Goal: Check status: Check status

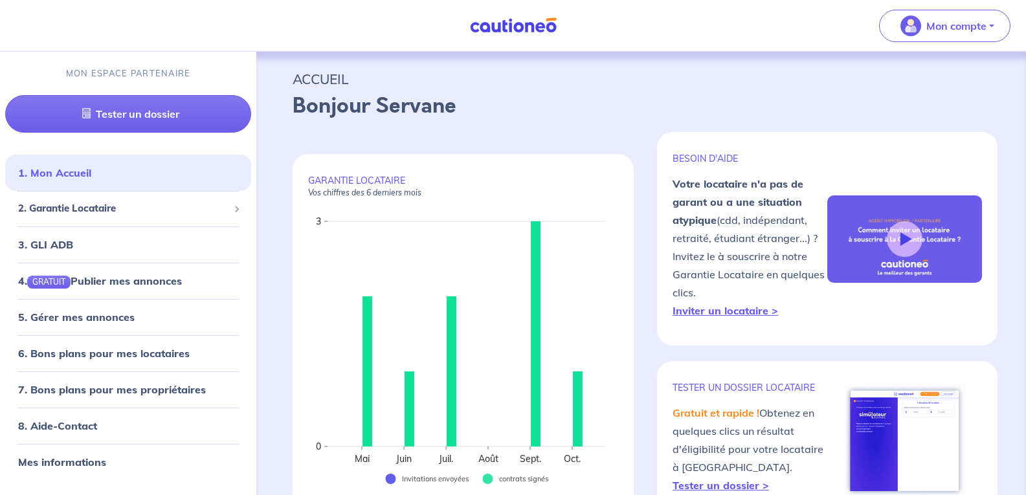
scroll to position [129, 0]
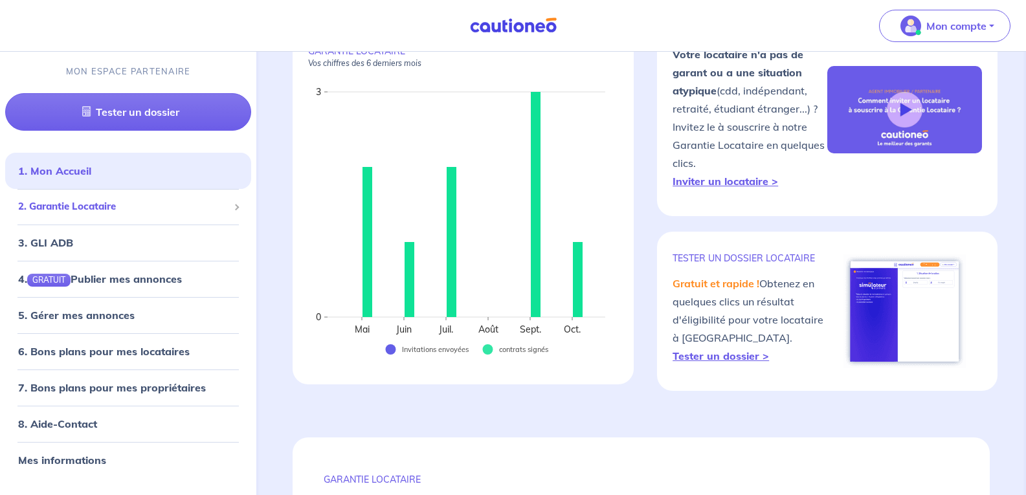
click at [85, 208] on span "2. Garantie Locataire" at bounding box center [123, 206] width 210 height 15
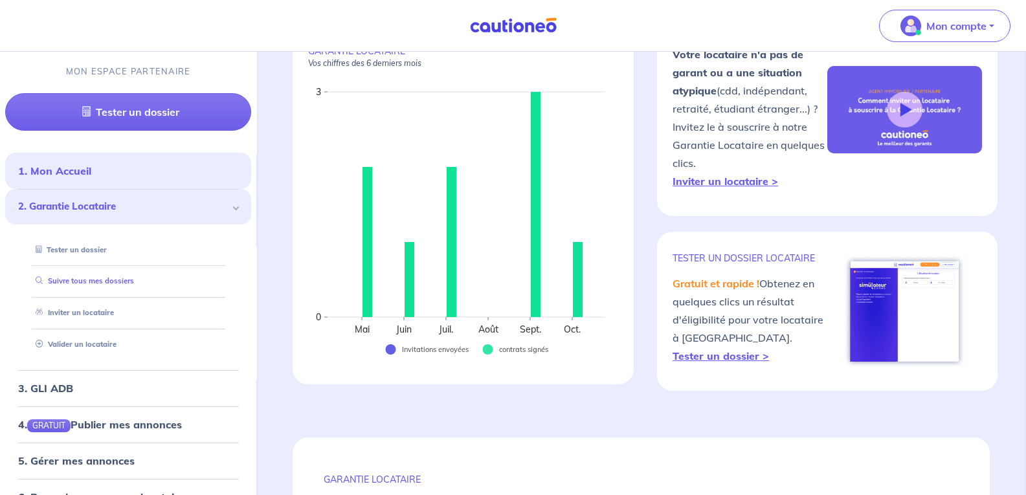
click at [77, 282] on link "Suivre tous mes dossiers" at bounding box center [82, 280] width 104 height 9
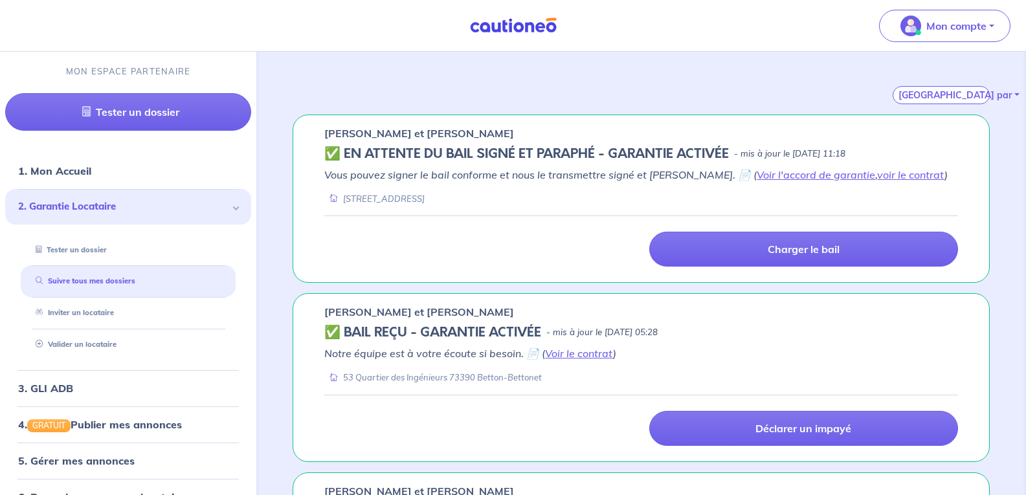
scroll to position [202, 0]
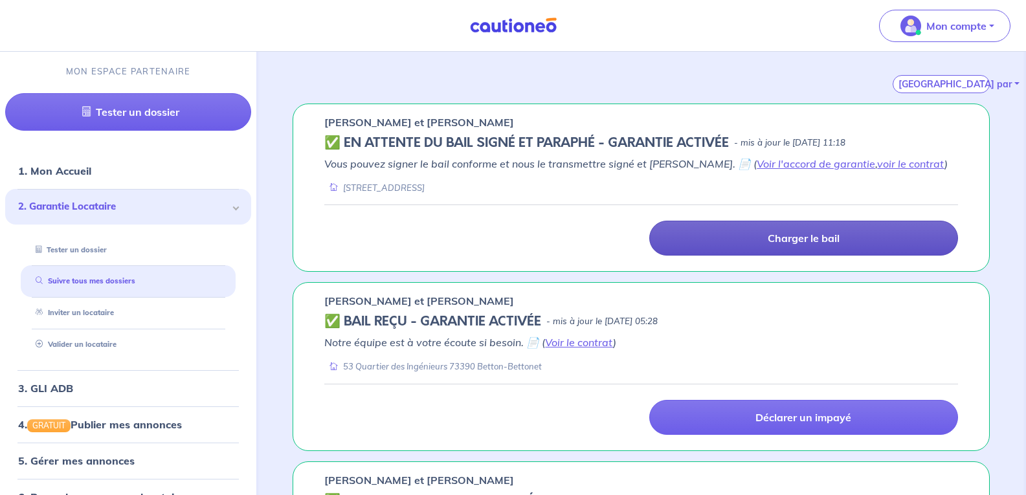
click at [842, 234] on link "Charger le bail" at bounding box center [803, 238] width 309 height 35
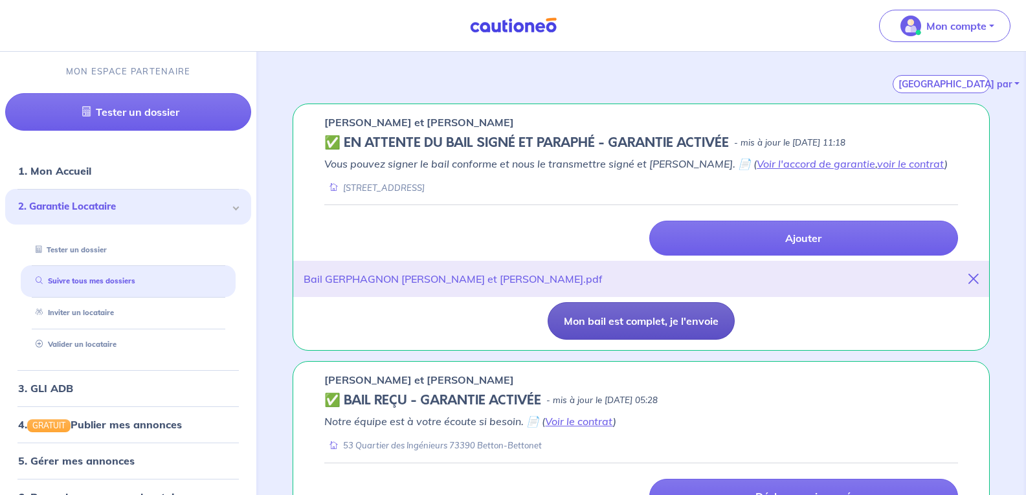
click at [623, 319] on button "Mon bail est complet, je l'envoie" at bounding box center [641, 321] width 187 height 38
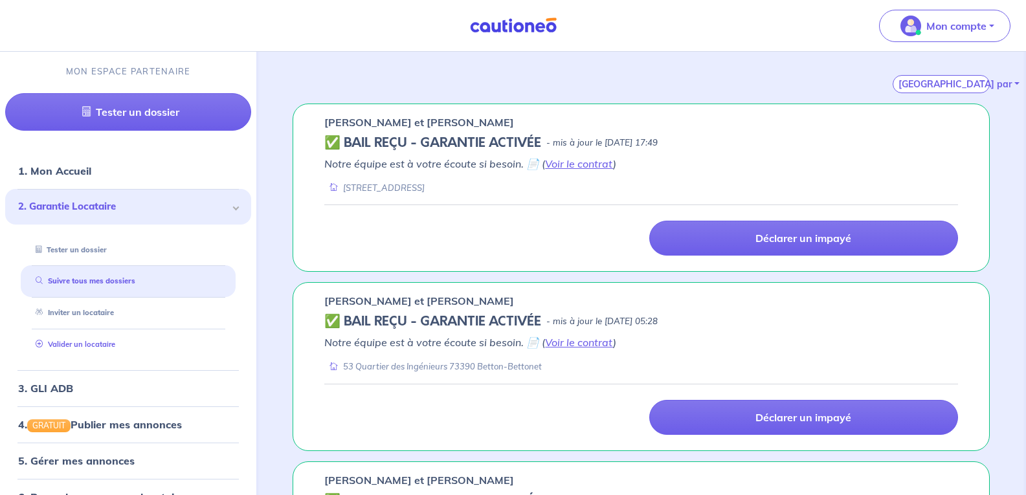
click at [63, 341] on link "Valider un locataire" at bounding box center [72, 344] width 85 height 9
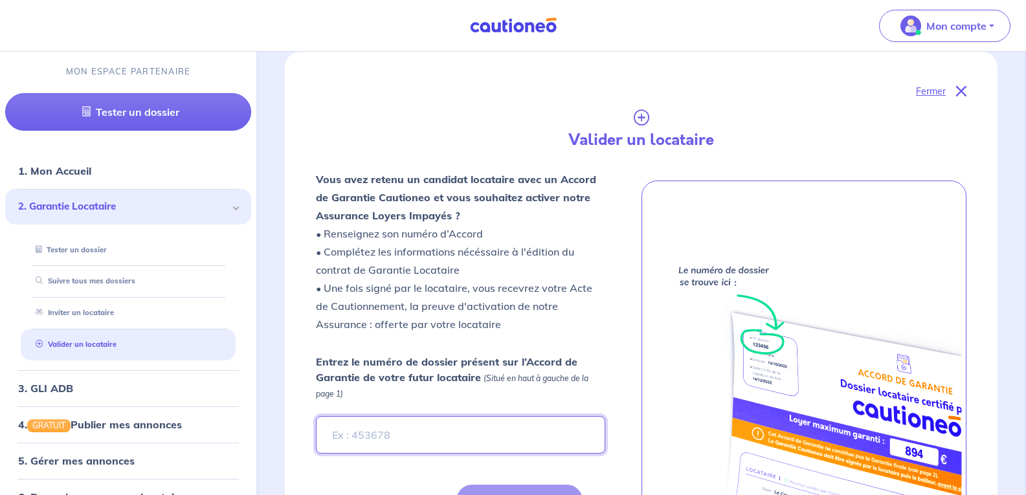
scroll to position [277, 0]
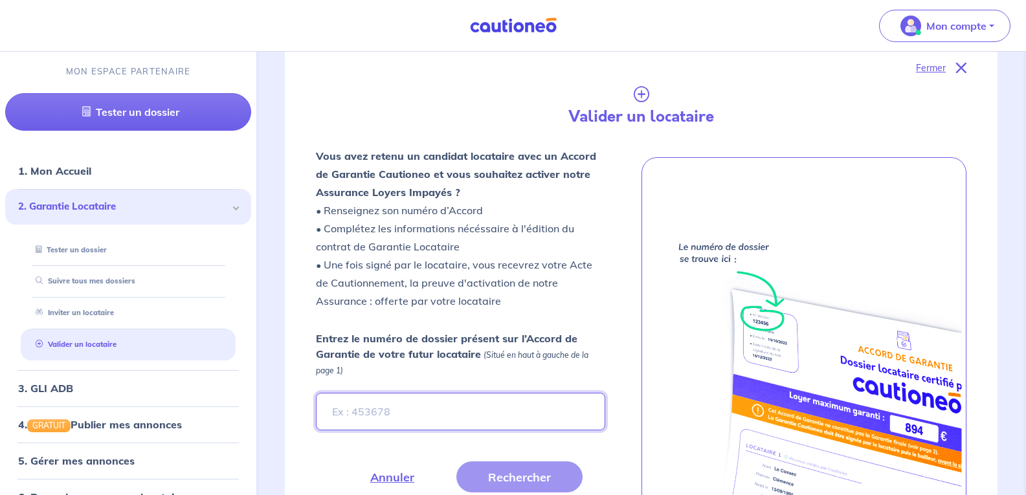
click at [360, 424] on input "Entrez le numéro de dossier présent sur l’Accord de Garantie de votre futur loc…" at bounding box center [460, 412] width 289 height 38
type input "E6F06w"
click at [502, 462] on button "Rechercher" at bounding box center [519, 477] width 126 height 31
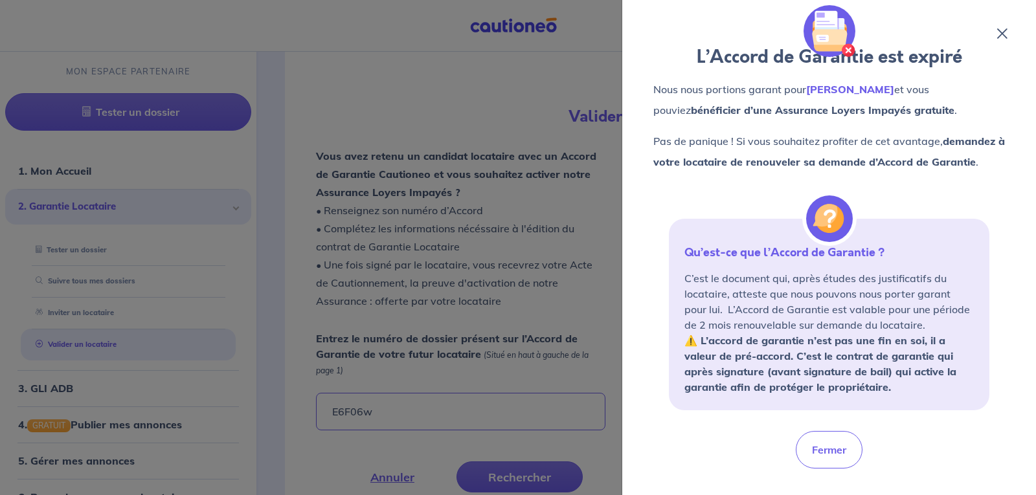
click at [1026, 96] on div "L’Accord de Garantie est expiré Nous nous portions garant pour [PERSON_NAME] et…" at bounding box center [829, 247] width 414 height 495
click at [1000, 37] on icon at bounding box center [1002, 33] width 10 height 10
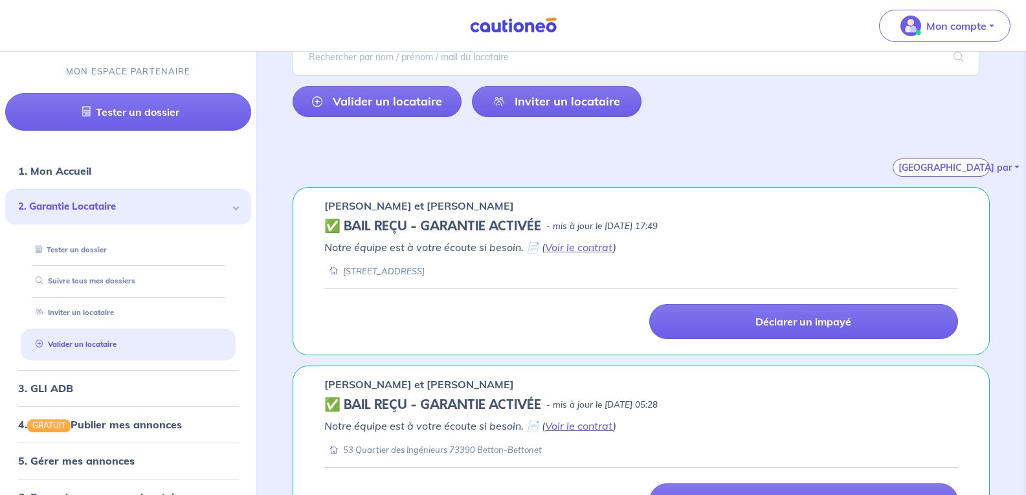
scroll to position [0, 0]
